Goal: Information Seeking & Learning: Learn about a topic

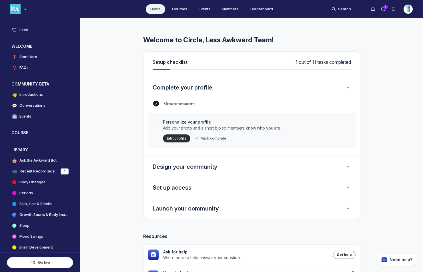
scroll to position [1775, 1095]
click at [23, 56] on h4 "Start Here" at bounding box center [28, 57] width 18 height 6
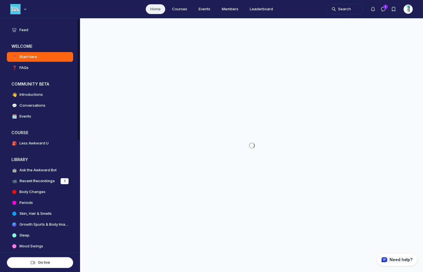
scroll to position [1775, 1095]
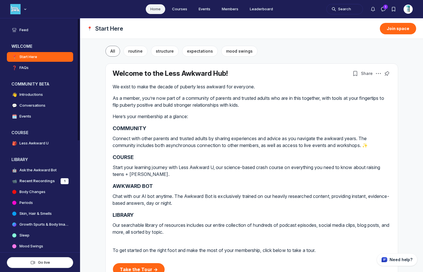
click at [25, 30] on h4 "Feed" at bounding box center [23, 30] width 9 height 6
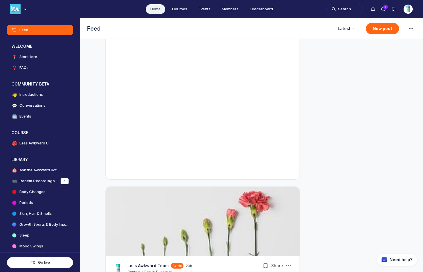
scroll to position [1786, 0]
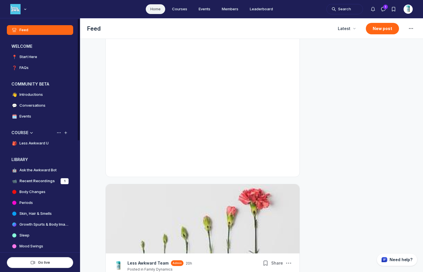
click at [41, 142] on h4 "Less Awkward U" at bounding box center [33, 143] width 29 height 6
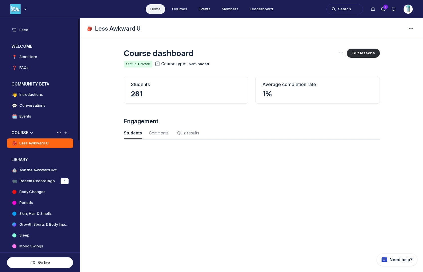
scroll to position [774, 1888]
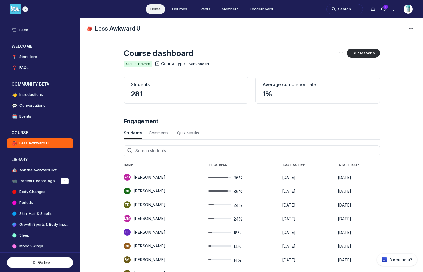
click at [20, 8] on img "Main navigation bar" at bounding box center [15, 9] width 10 height 10
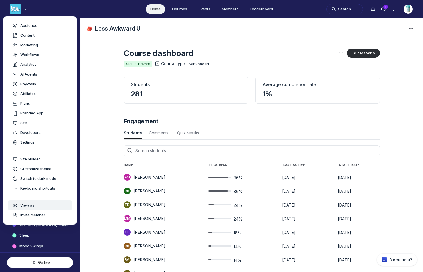
click at [29, 204] on span "View as" at bounding box center [27, 205] width 14 height 6
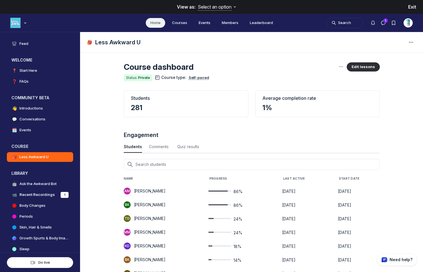
scroll to position [1713, 1095]
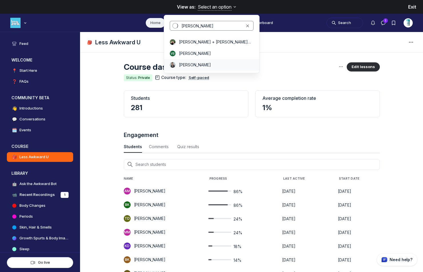
type input "vanessa"
click at [194, 65] on span "[PERSON_NAME]" at bounding box center [195, 65] width 32 height 6
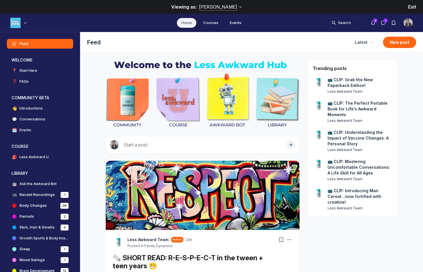
scroll to position [1803, 1095]
click at [208, 24] on link "Courses" at bounding box center [211, 23] width 24 height 10
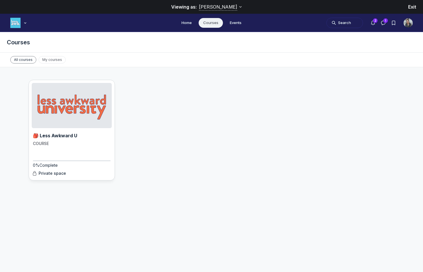
scroll to position [3, 0]
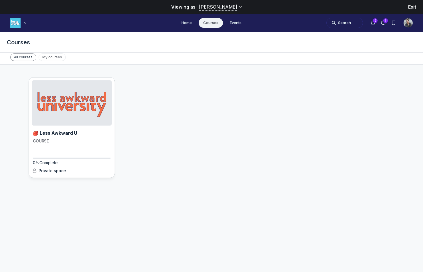
click at [65, 114] on img "Main Content" at bounding box center [72, 102] width 80 height 45
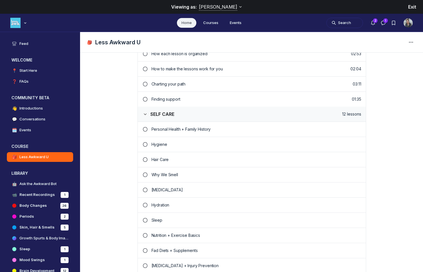
scroll to position [181, 0]
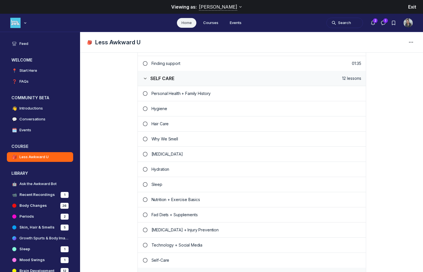
click at [190, 95] on p "Personal Health + Family History" at bounding box center [257, 94] width 210 height 6
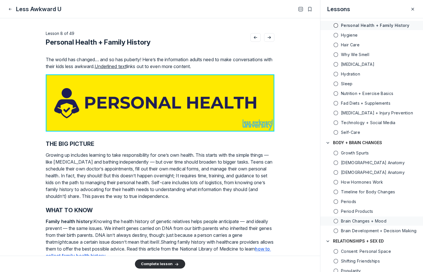
scroll to position [95, 0]
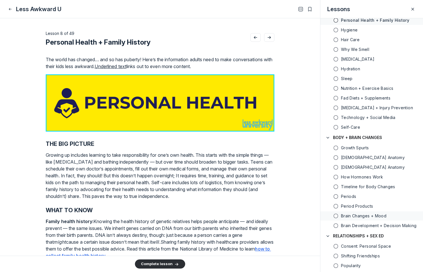
click at [368, 217] on h5 "Brain Changes + Mood" at bounding box center [363, 216] width 45 height 6
